Goal: Task Accomplishment & Management: Use online tool/utility

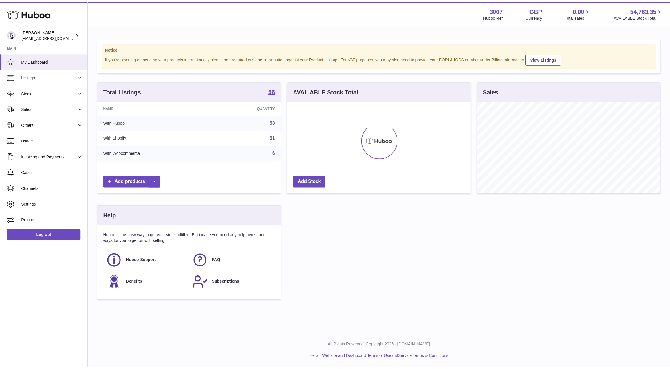
scroll to position [92, 183]
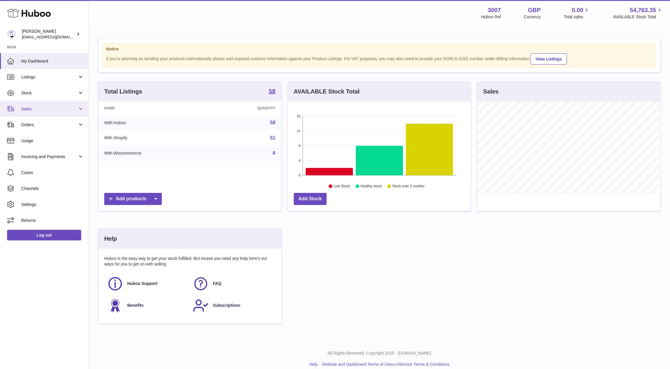
click at [26, 111] on span "Sales" at bounding box center [49, 109] width 56 height 6
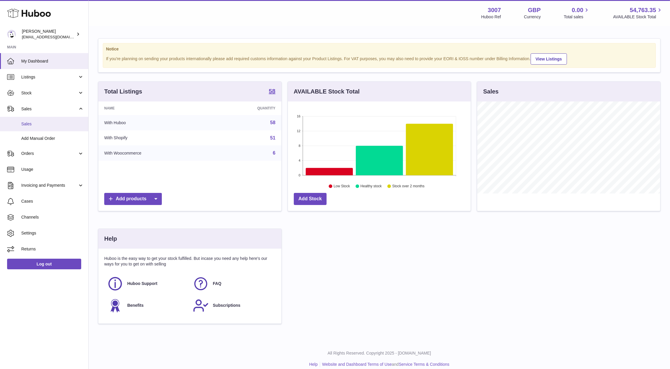
click at [30, 121] on span "Sales" at bounding box center [52, 124] width 63 height 6
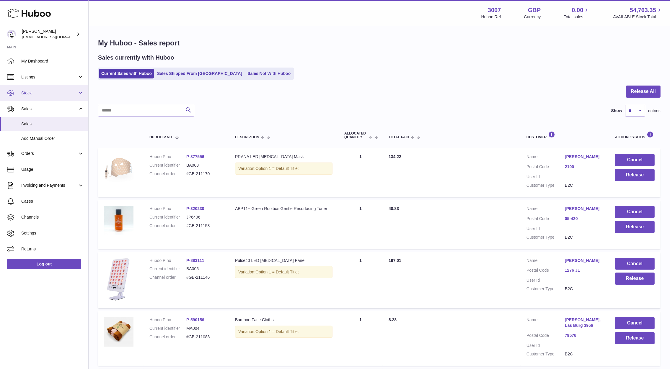
click at [37, 93] on span "Stock" at bounding box center [49, 93] width 56 height 6
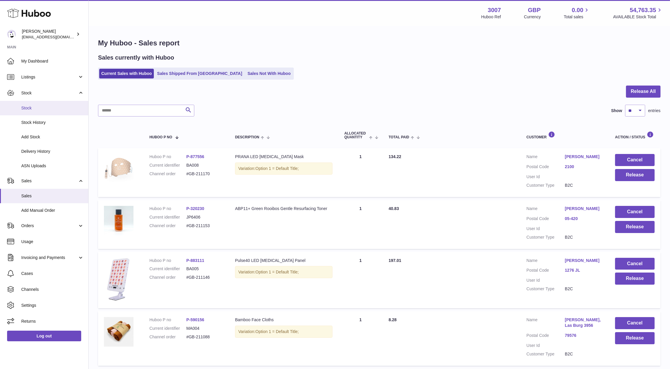
click at [40, 111] on link "Stock" at bounding box center [44, 108] width 88 height 14
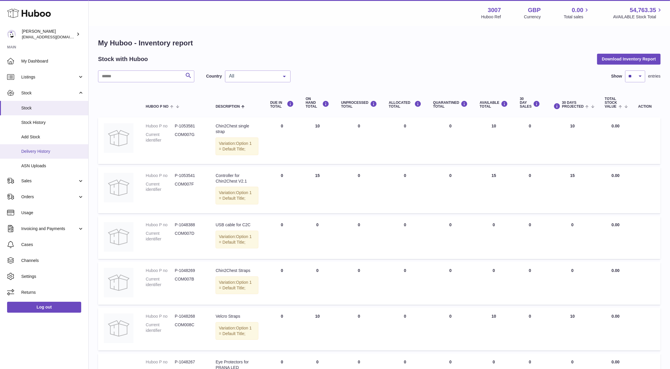
click at [29, 151] on span "Delivery History" at bounding box center [52, 152] width 63 height 6
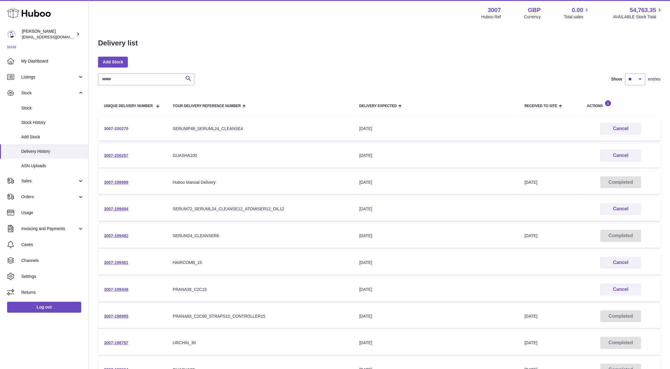
click at [118, 131] on link "3007-200270" at bounding box center [116, 128] width 25 height 5
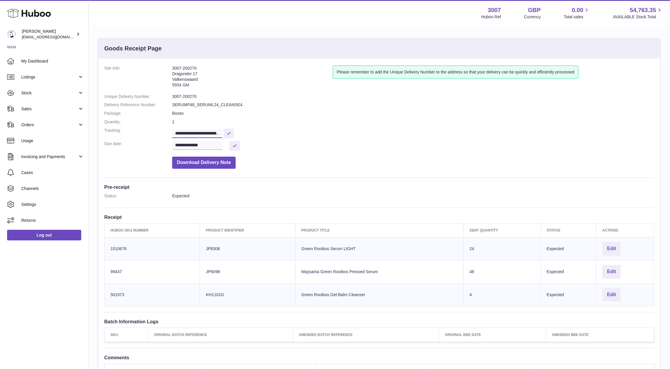
scroll to position [0, 145]
drag, startPoint x: 175, startPoint y: 134, endPoint x: 299, endPoint y: 122, distance: 124.6
click at [299, 122] on dl "**********" at bounding box center [379, 119] width 550 height 106
click at [34, 110] on span "Sales" at bounding box center [49, 109] width 56 height 6
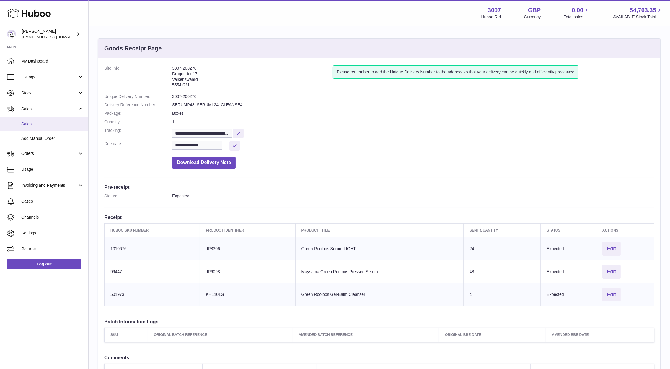
click at [34, 125] on span "Sales" at bounding box center [52, 124] width 63 height 6
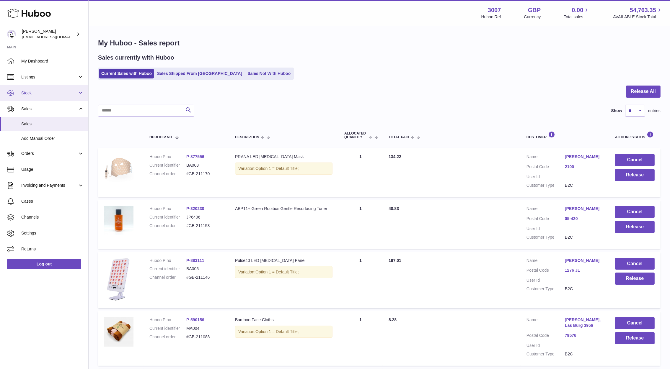
click at [37, 92] on span "Stock" at bounding box center [49, 93] width 56 height 6
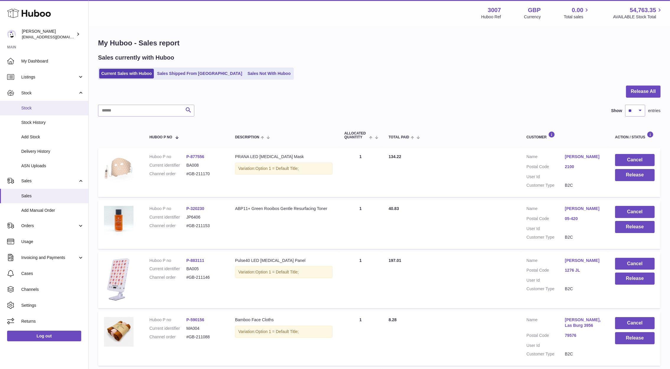
click at [42, 110] on span "Stock" at bounding box center [52, 108] width 63 height 6
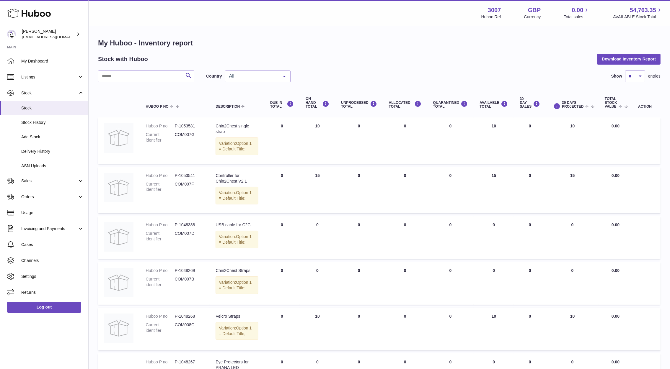
click at [244, 79] on div "All" at bounding box center [258, 77] width 66 height 12
click at [236, 113] on span "NL" at bounding box center [257, 112] width 65 height 12
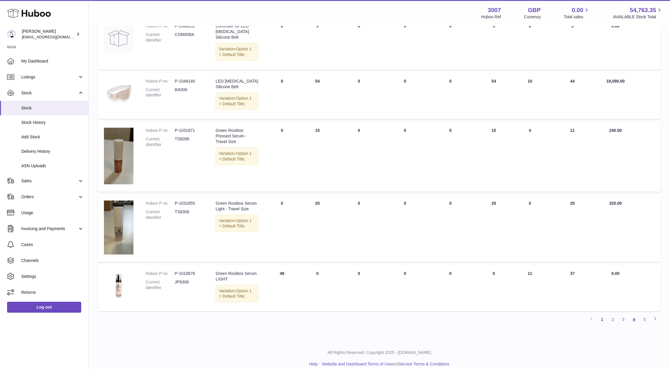
click at [633, 315] on link "4" at bounding box center [634, 319] width 11 height 11
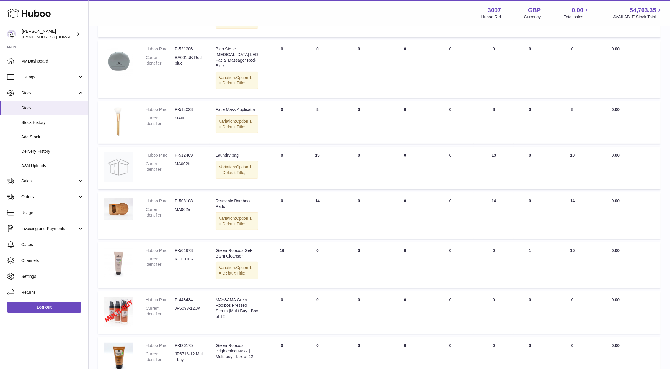
scroll to position [338, 0]
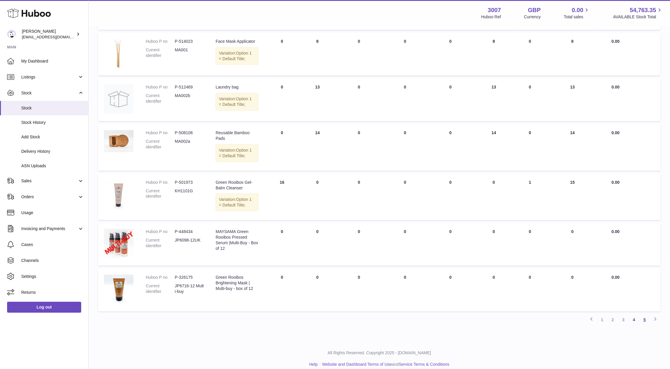
click at [645, 315] on link "5" at bounding box center [644, 320] width 11 height 11
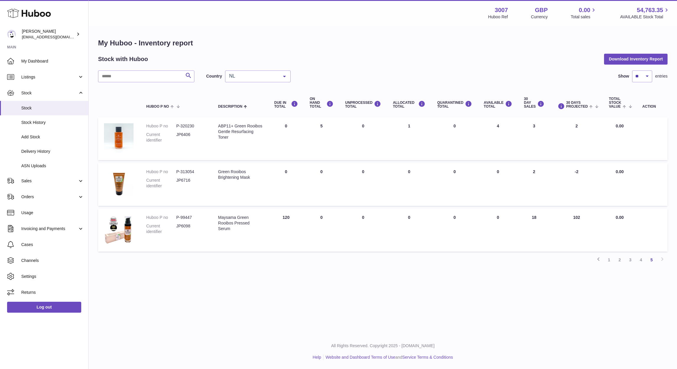
drag, startPoint x: 583, startPoint y: 219, endPoint x: 567, endPoint y: 219, distance: 15.4
click at [567, 219] on td "30 DAYS PROJECTED 102" at bounding box center [576, 230] width 53 height 43
click at [487, 220] on td "AVAILABLE Total 0" at bounding box center [498, 230] width 40 height 43
click at [629, 262] on link "3" at bounding box center [630, 260] width 11 height 11
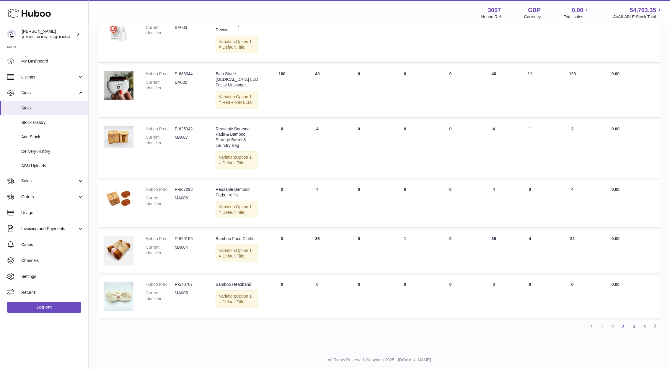
scroll to position [314, 0]
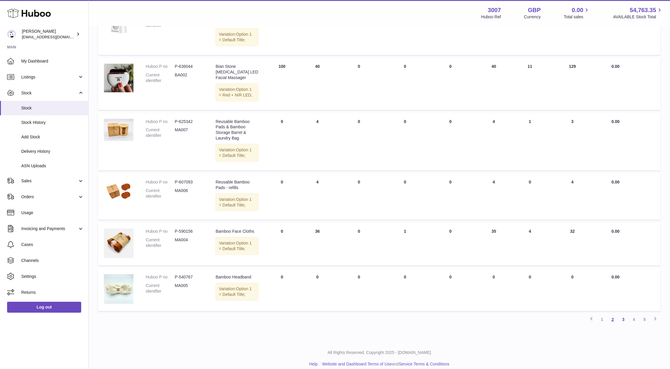
click at [612, 314] on link "2" at bounding box center [612, 319] width 11 height 11
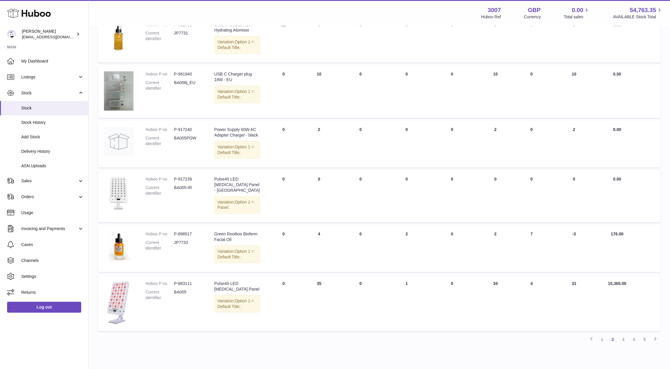
scroll to position [310, 0]
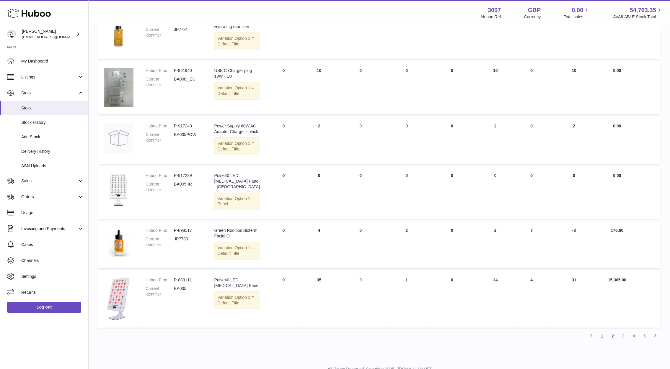
click at [602, 334] on link "1" at bounding box center [602, 336] width 11 height 11
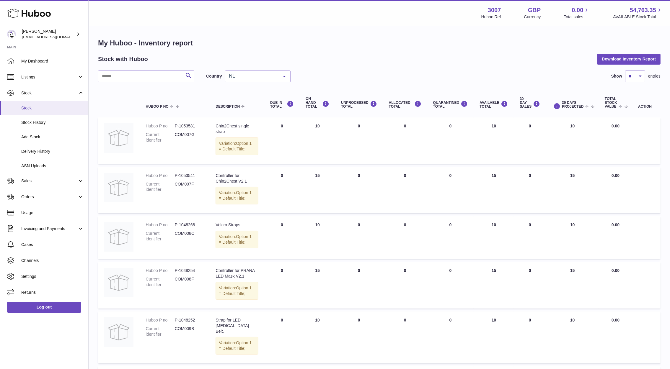
click at [33, 111] on link "Stock" at bounding box center [44, 108] width 88 height 14
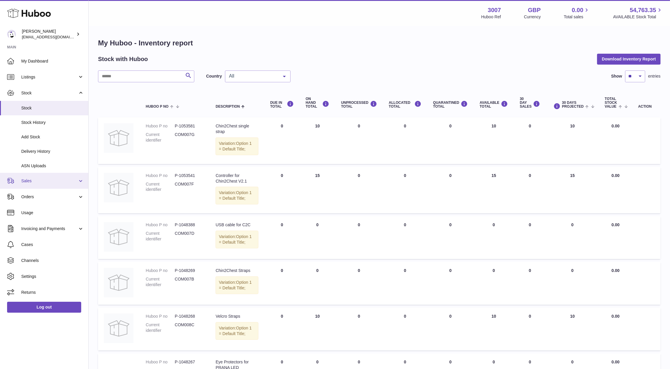
click at [38, 175] on link "Sales" at bounding box center [44, 181] width 88 height 16
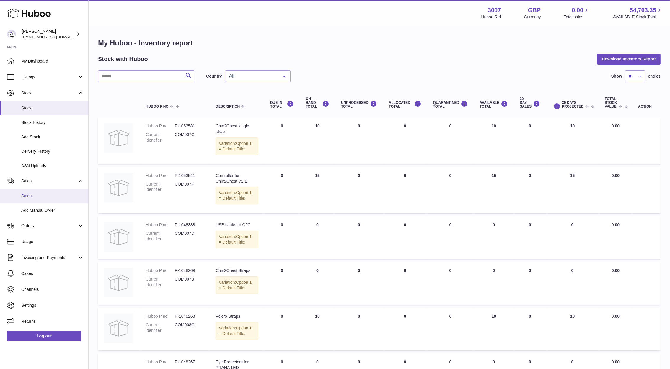
click at [37, 196] on span "Sales" at bounding box center [52, 196] width 63 height 6
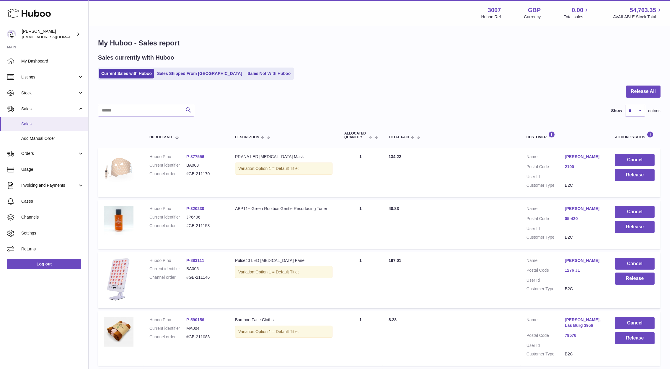
click at [38, 123] on span "Sales" at bounding box center [52, 124] width 63 height 6
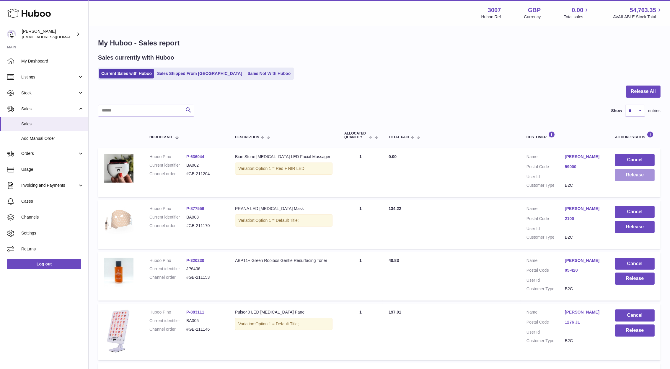
click at [634, 175] on button "Release" at bounding box center [635, 175] width 40 height 12
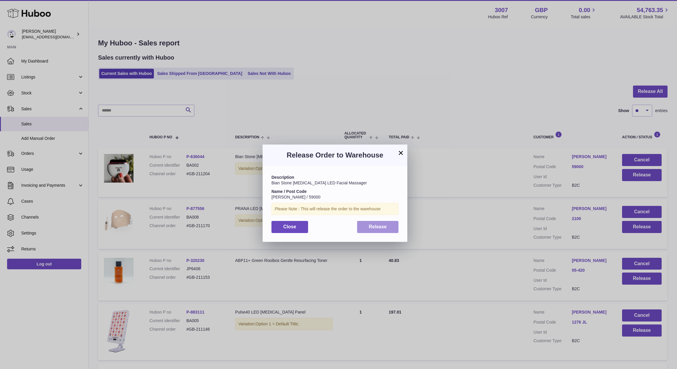
click at [376, 230] on button "Release" at bounding box center [378, 227] width 42 height 12
